Goal: Task Accomplishment & Management: Use online tool/utility

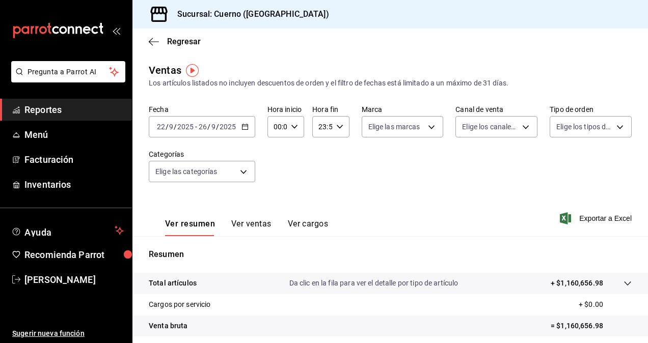
click at [216, 126] on span "/" at bounding box center [217, 127] width 3 height 8
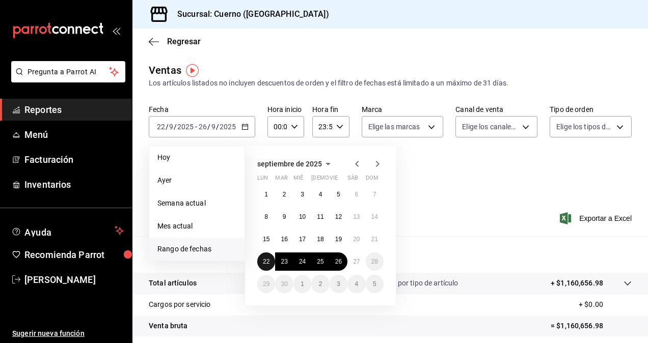
click at [264, 261] on abbr "22" at bounding box center [266, 261] width 7 height 7
click at [356, 263] on abbr "27" at bounding box center [356, 261] width 7 height 7
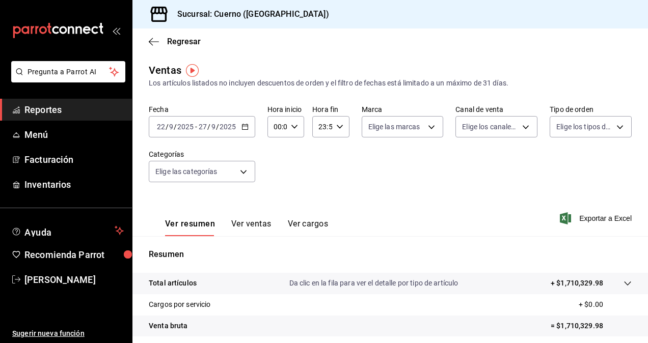
click at [284, 125] on input "00:00" at bounding box center [277, 127] width 19 height 20
click at [275, 203] on span "05" at bounding box center [276, 205] width 2 height 8
type input "05:00"
click at [326, 125] on div at bounding box center [324, 171] width 648 height 343
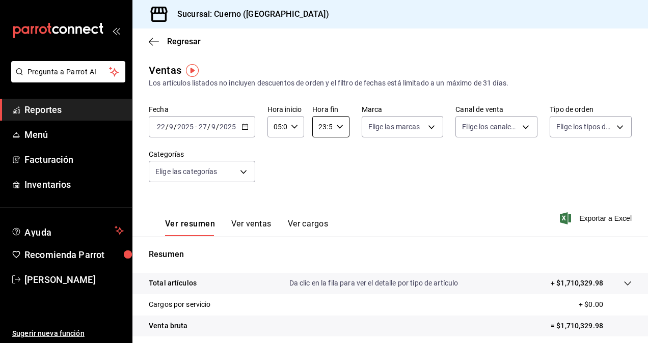
click at [326, 125] on input "23:59" at bounding box center [321, 127] width 19 height 20
click at [319, 201] on span "05" at bounding box center [320, 201] width 2 height 8
click at [339, 152] on span "00" at bounding box center [338, 153] width 2 height 8
type input "05:00"
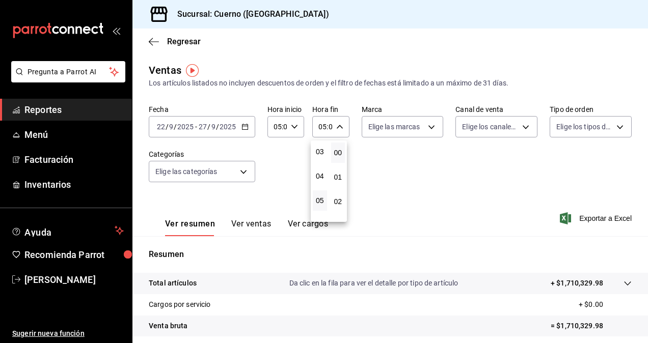
click at [403, 122] on div at bounding box center [324, 171] width 648 height 343
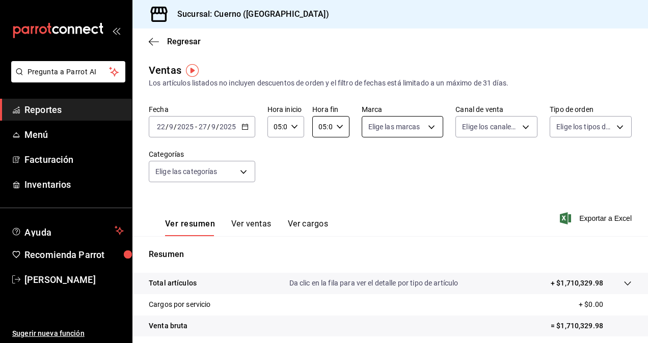
click at [403, 129] on body "Pregunta a Parrot AI Reportes Menú Facturación Inventarios Ayuda Recomienda Par…" at bounding box center [324, 171] width 648 height 343
click at [367, 167] on input "checkbox" at bounding box center [369, 166] width 9 height 9
checkbox input "true"
type input "c9e961b9-bc29-480f-a65c-324ff110f526"
checkbox input "true"
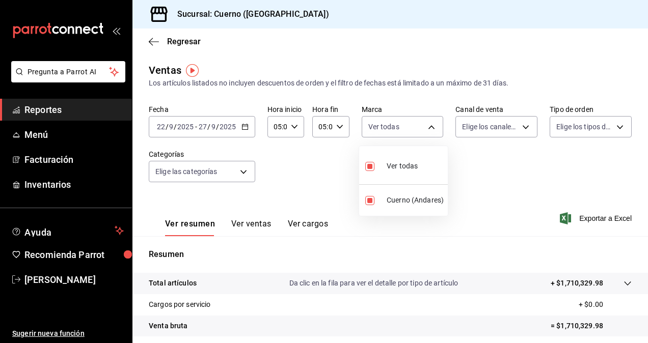
click at [504, 131] on div at bounding box center [324, 171] width 648 height 343
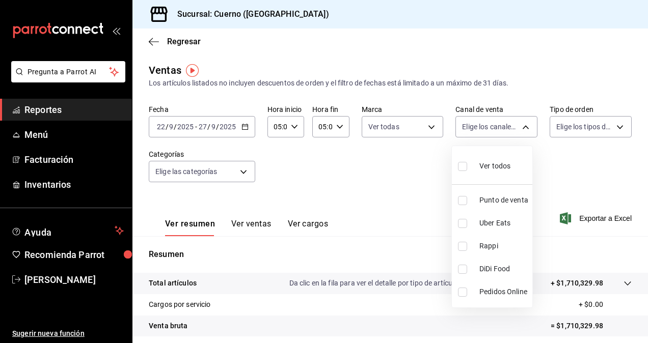
click at [504, 131] on body "Pregunta a Parrot AI Reportes Menú Facturación Inventarios Ayuda Recomienda Par…" at bounding box center [324, 171] width 648 height 343
click at [466, 166] on input "checkbox" at bounding box center [462, 166] width 9 height 9
checkbox input "true"
type input "PARROT,UBER_EATS,RAPPI,DIDI_FOOD,ONLINE"
checkbox input "true"
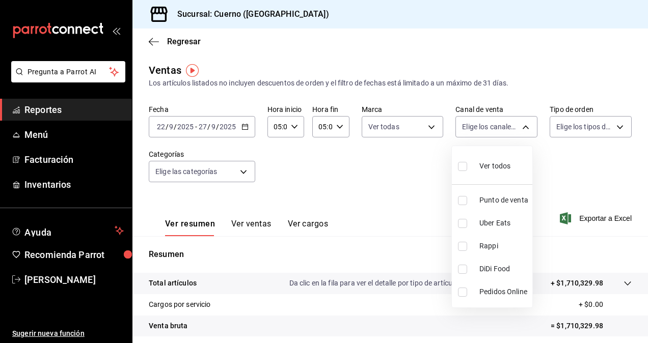
checkbox input "true"
click at [570, 131] on div at bounding box center [324, 171] width 648 height 343
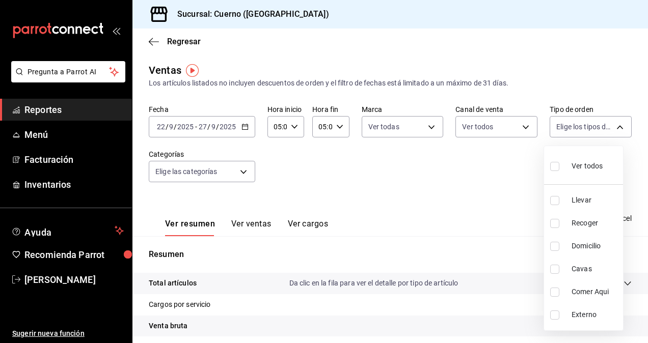
click at [570, 131] on body "Pregunta a Parrot AI Reportes Menú Facturación Inventarios Ayuda Recomienda Par…" at bounding box center [324, 171] width 648 height 343
click at [552, 167] on input "checkbox" at bounding box center [554, 166] width 9 height 9
checkbox input "true"
type input "dfbf6a66-9e2c-4531-8c07-cb6fdb35851c,965fb10a-4951-4111-90b6-db3caf29f93a,2f3c6…"
checkbox input "true"
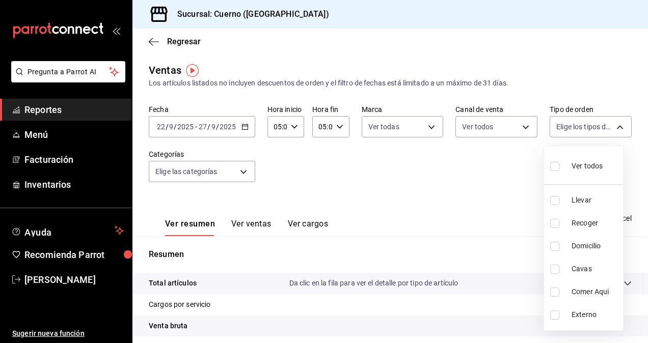
checkbox input "true"
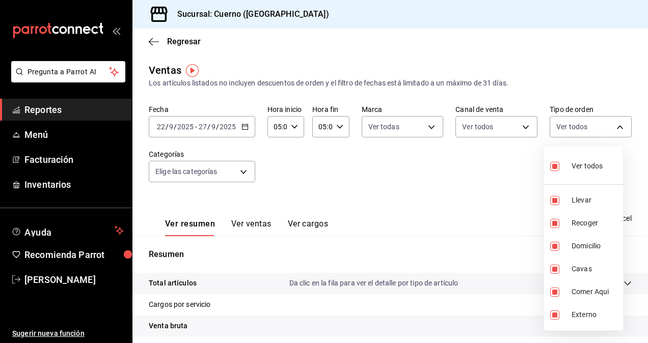
click at [220, 173] on div at bounding box center [324, 171] width 648 height 343
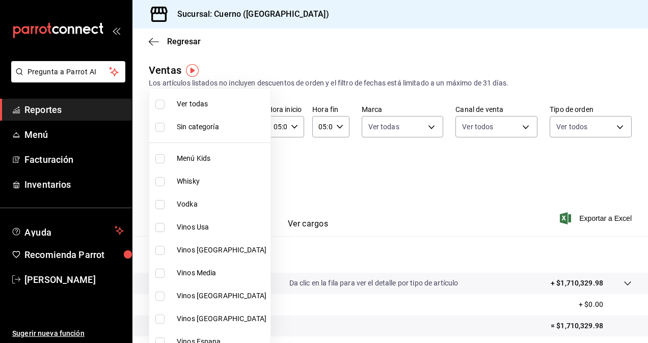
click at [220, 173] on body "Pregunta a Parrot AI Reportes Menú Facturación Inventarios Ayuda Recomienda Par…" at bounding box center [324, 171] width 648 height 343
click at [161, 106] on input "checkbox" at bounding box center [159, 104] width 9 height 9
checkbox input "true"
type input "a99b9eb1-d5e4-4ca6-a53e-4c42022e859a,8d843363-7b8b-4002-90a0-c01944697fe5,d20f9…"
checkbox input "true"
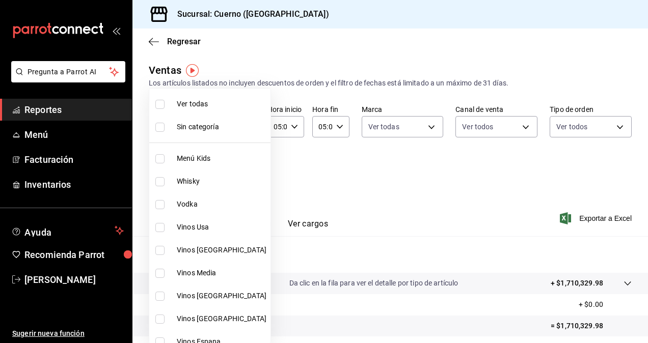
checkbox input "true"
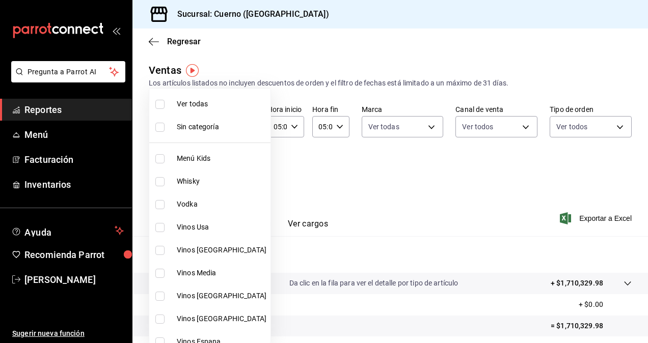
checkbox input "true"
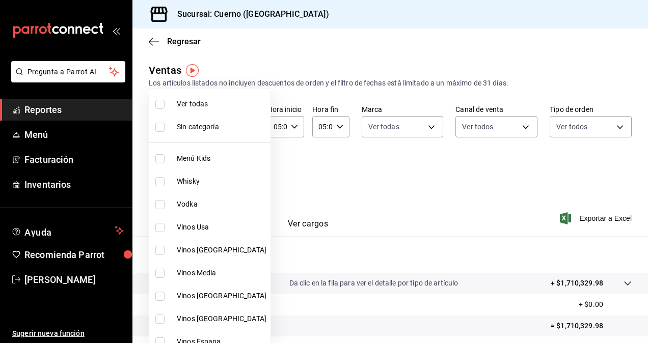
checkbox input "true"
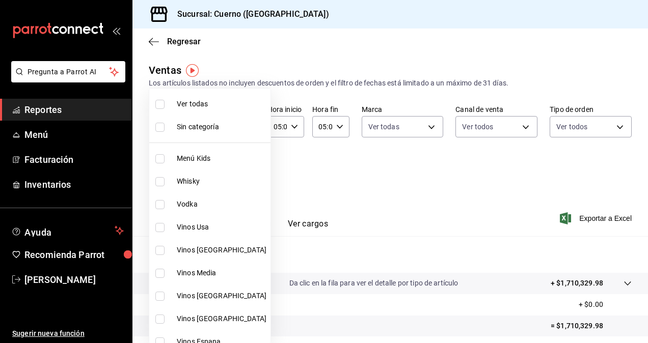
checkbox input "true"
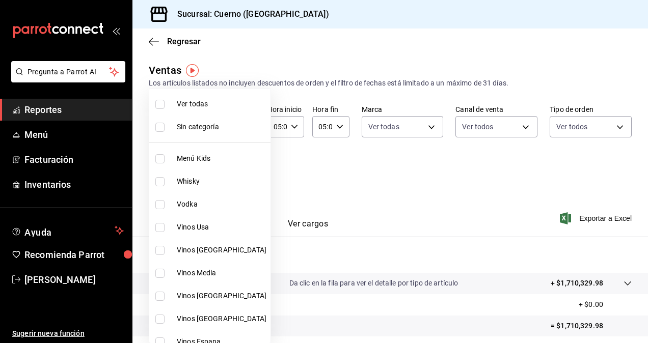
checkbox input "true"
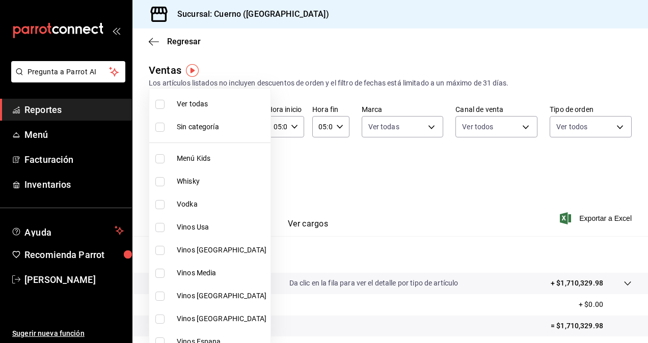
checkbox input "true"
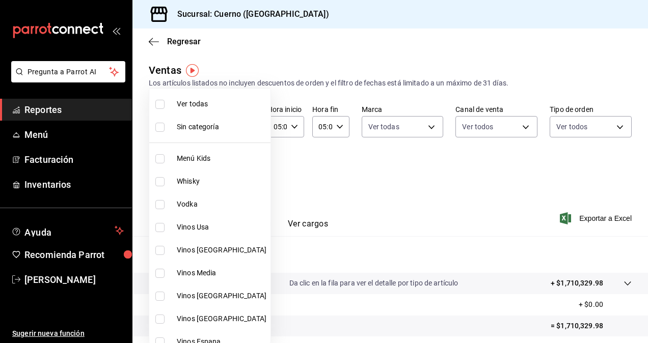
checkbox input "true"
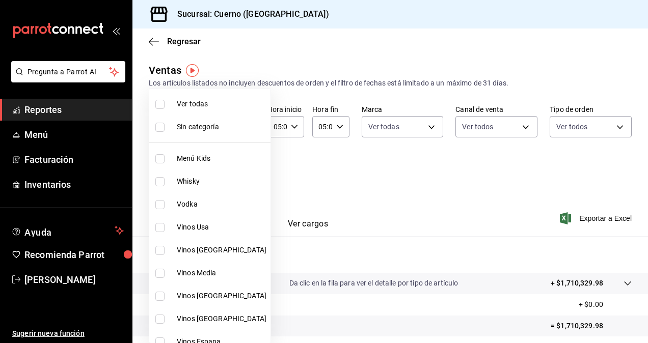
checkbox input "true"
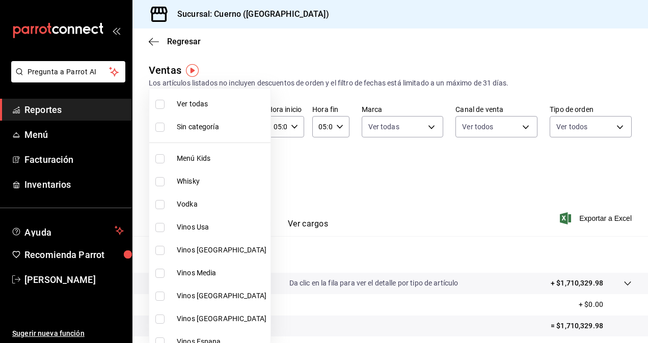
checkbox input "true"
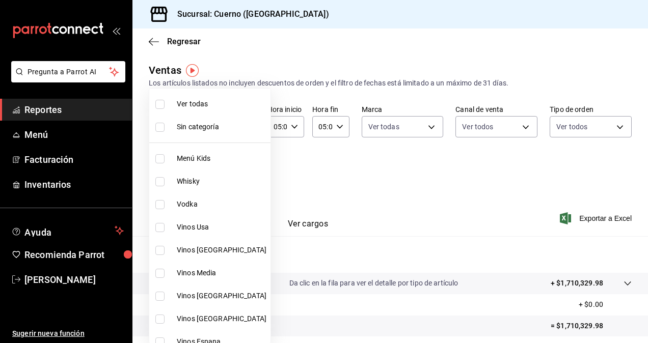
checkbox input "true"
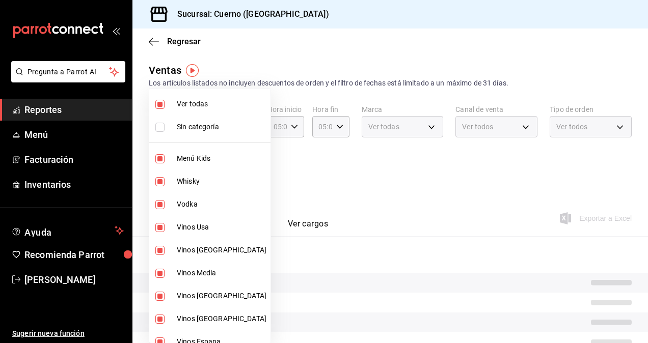
click at [491, 203] on div at bounding box center [324, 171] width 648 height 343
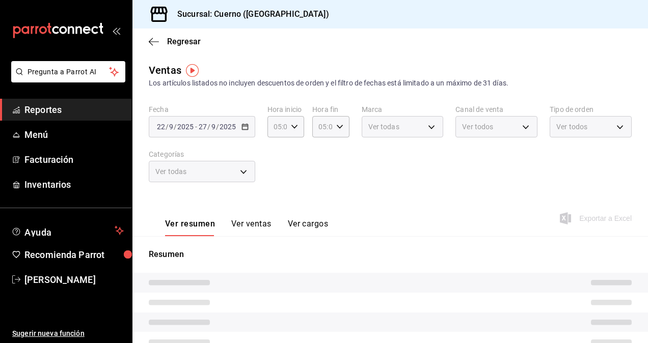
click at [450, 170] on div "Fecha [DATE] [DATE] - [DATE] [DATE] Hora inicio 05:00 Hora inicio Hora fin 05:0…" at bounding box center [390, 150] width 483 height 90
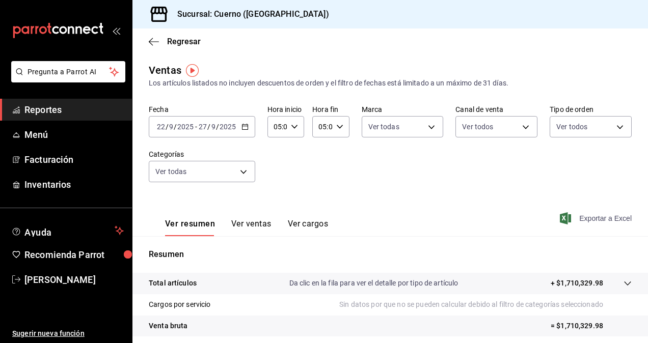
click at [592, 219] on span "Exportar a Excel" at bounding box center [597, 218] width 70 height 12
